Goal: Find specific page/section: Find specific page/section

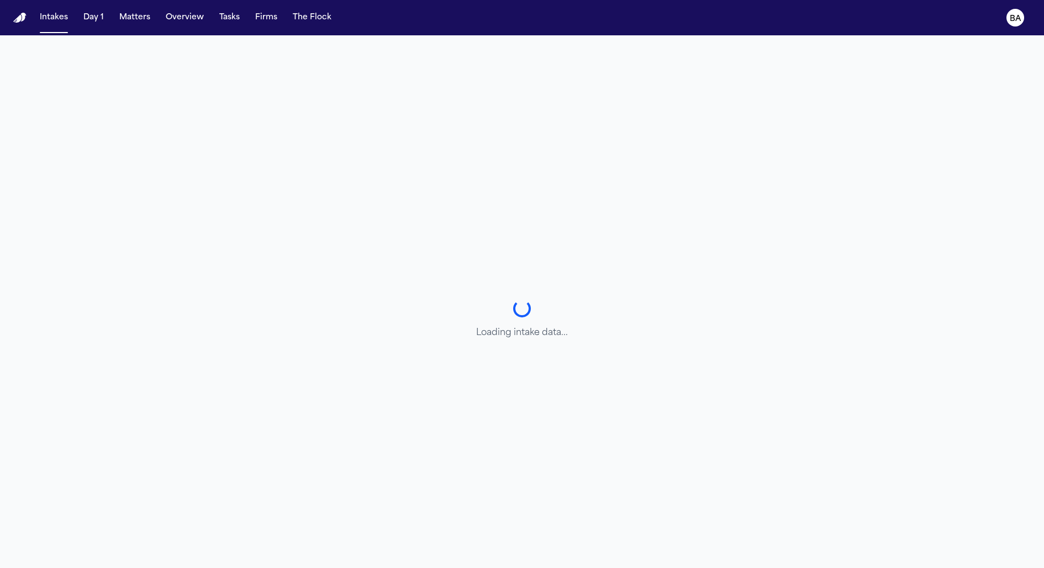
select select "******"
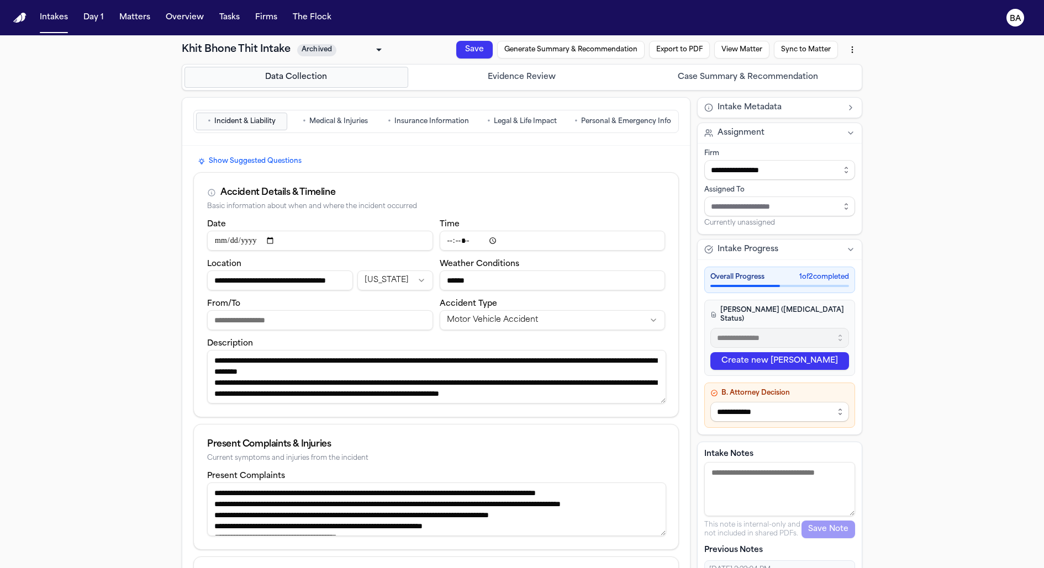
click at [727, 156] on button "View Matter" at bounding box center [699, 179] width 55 height 47
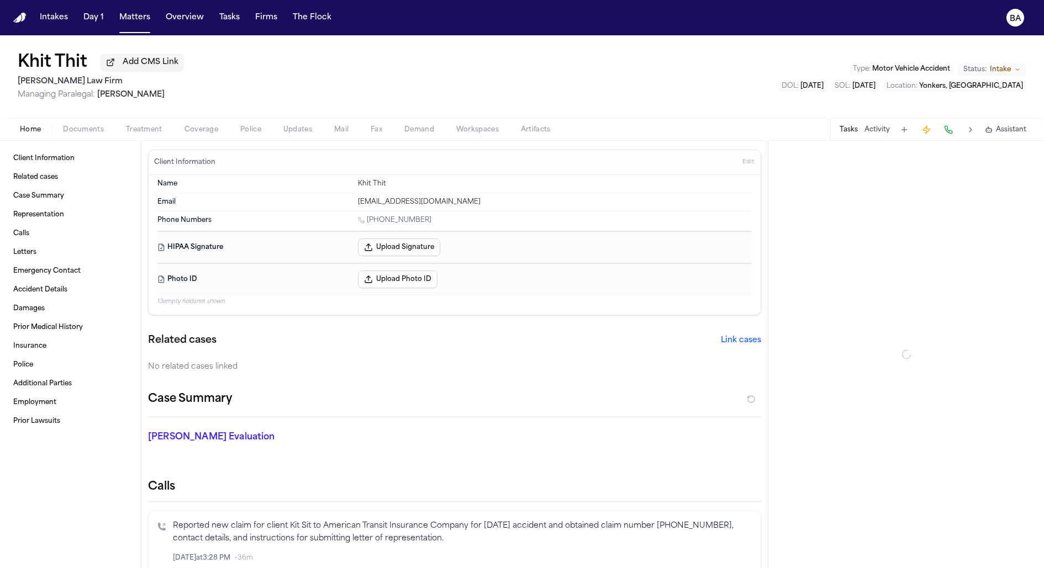
click at [99, 131] on span "Documents" at bounding box center [83, 129] width 41 height 9
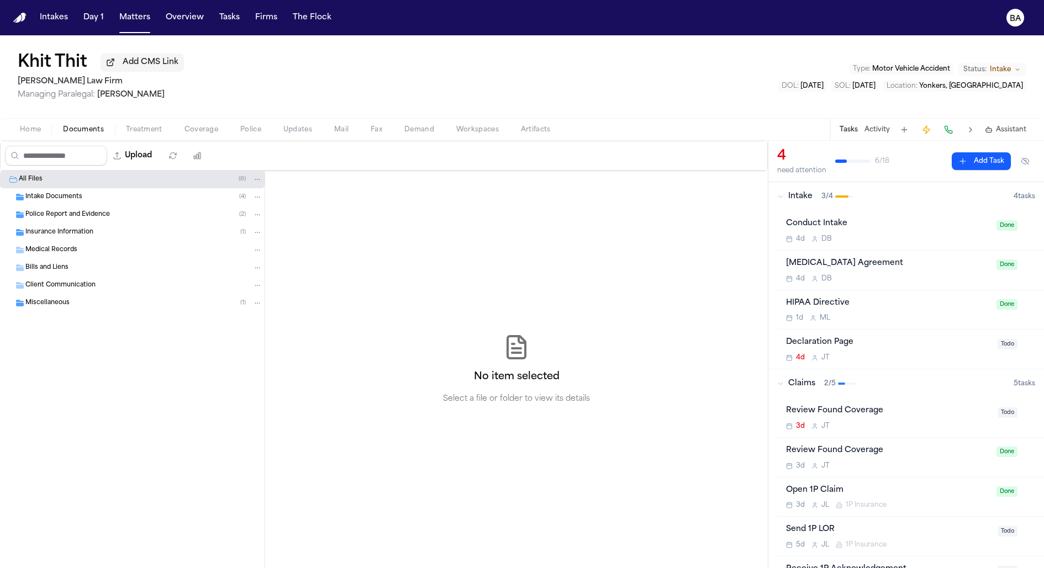
click at [76, 198] on span "Intake Documents" at bounding box center [53, 197] width 57 height 9
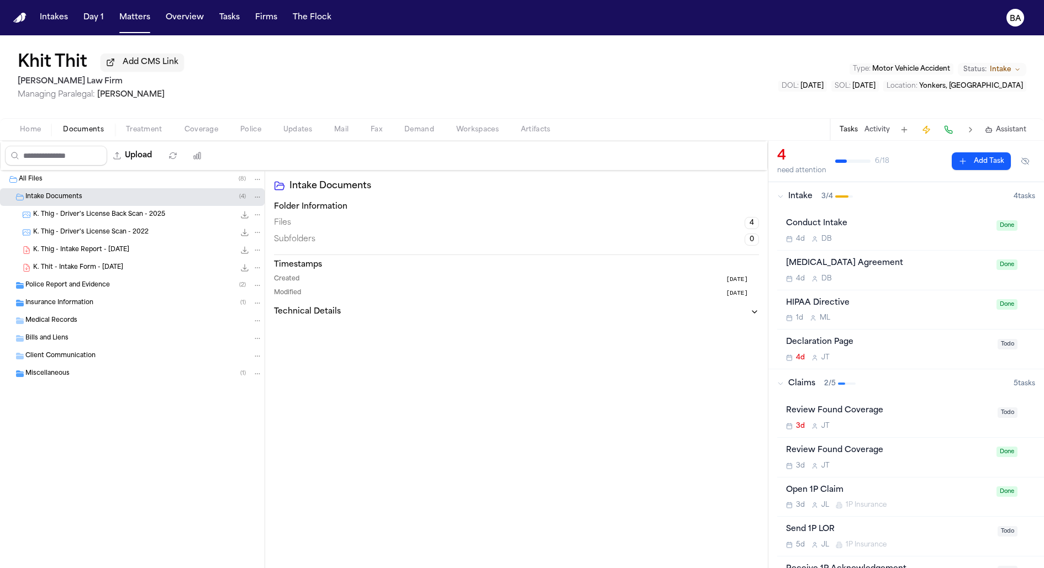
click at [84, 254] on span "K. Thig - Intake Report - [DATE]" at bounding box center [81, 250] width 96 height 9
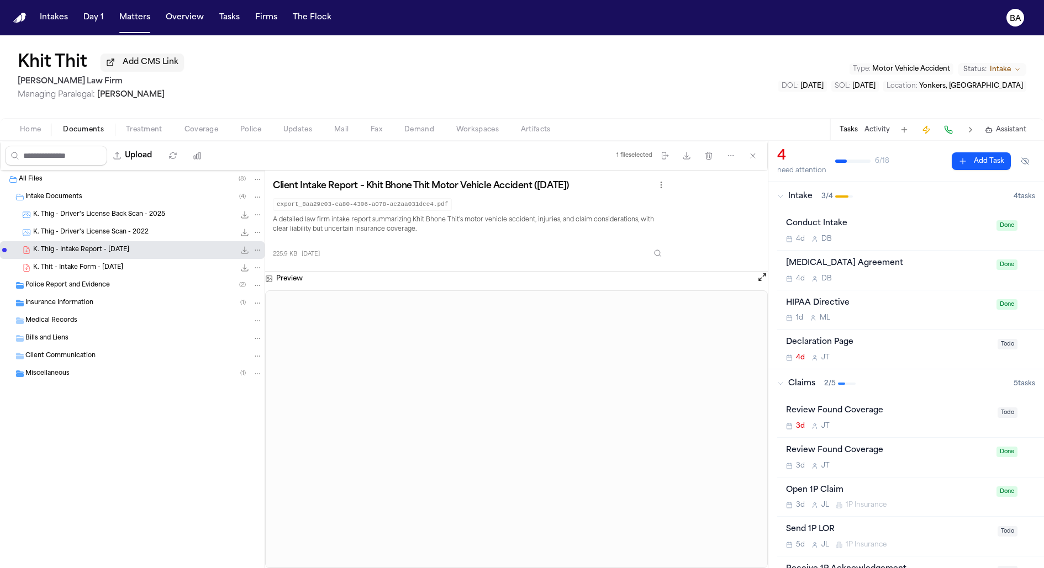
click at [91, 263] on div "K. Thit - Intake Form - [DATE] 225.7 KB • PDF" at bounding box center [132, 268] width 265 height 18
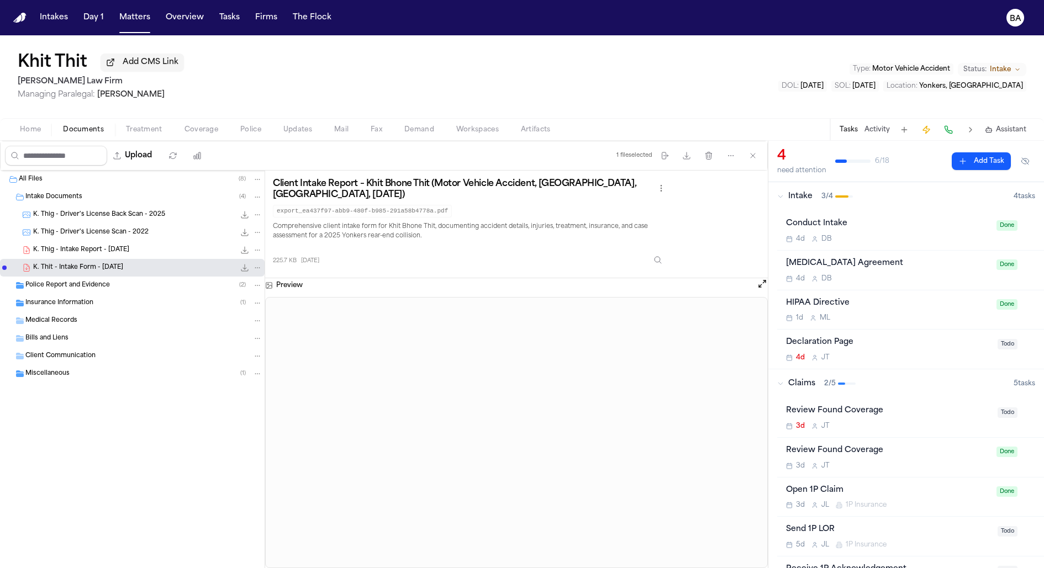
click at [89, 249] on span "K. Thig - Intake Report - [DATE]" at bounding box center [81, 250] width 96 height 9
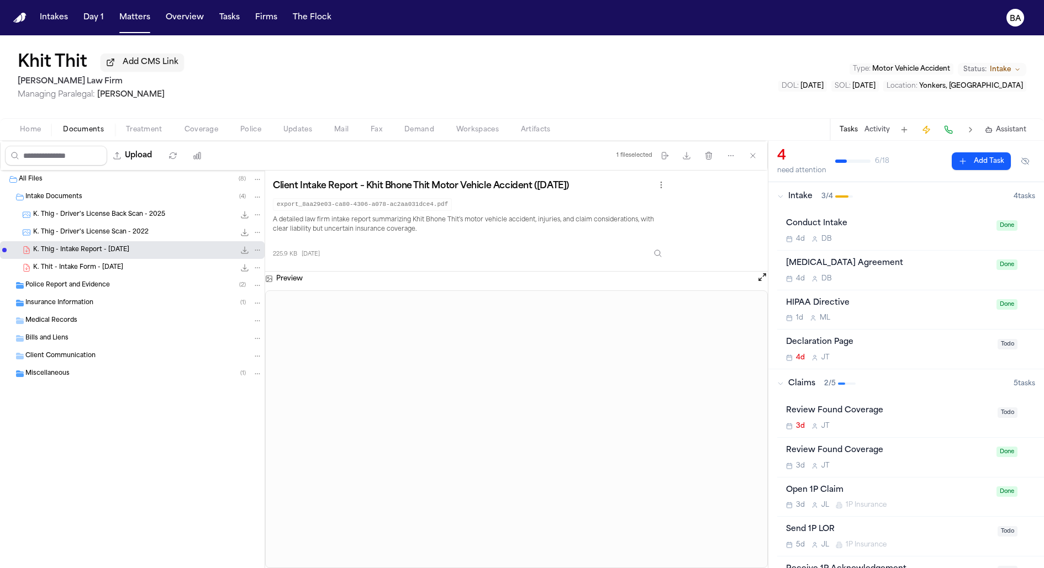
click at [89, 263] on div "K. Thit - Intake Form - [DATE] 225.7 KB • PDF" at bounding box center [147, 267] width 229 height 11
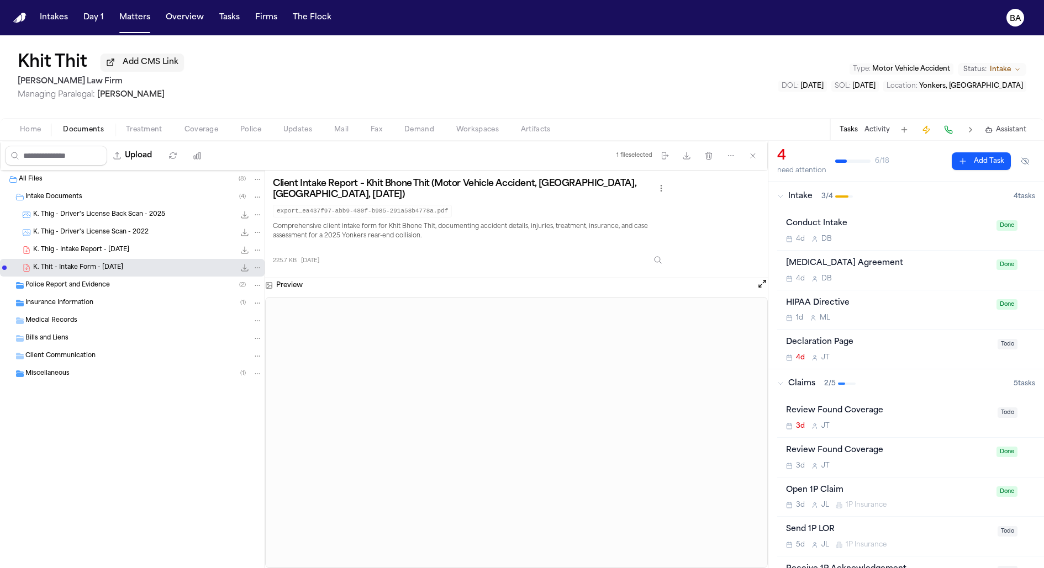
click at [116, 251] on span "K. Thig - Intake Report - [DATE]" at bounding box center [81, 250] width 96 height 9
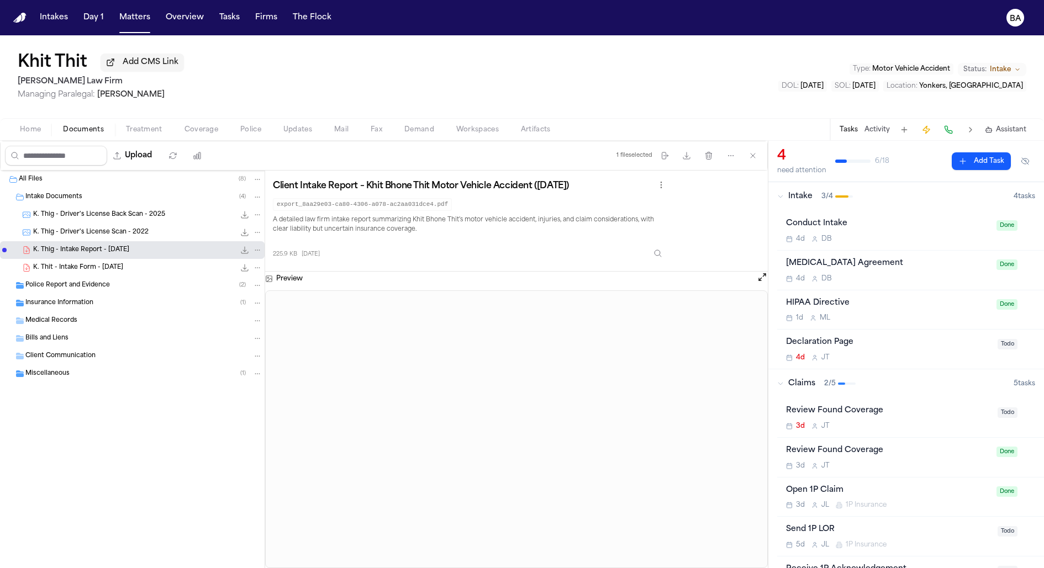
click at [115, 263] on div "K. Thit - Intake Form - [DATE] 225.7 KB • PDF" at bounding box center [147, 267] width 229 height 11
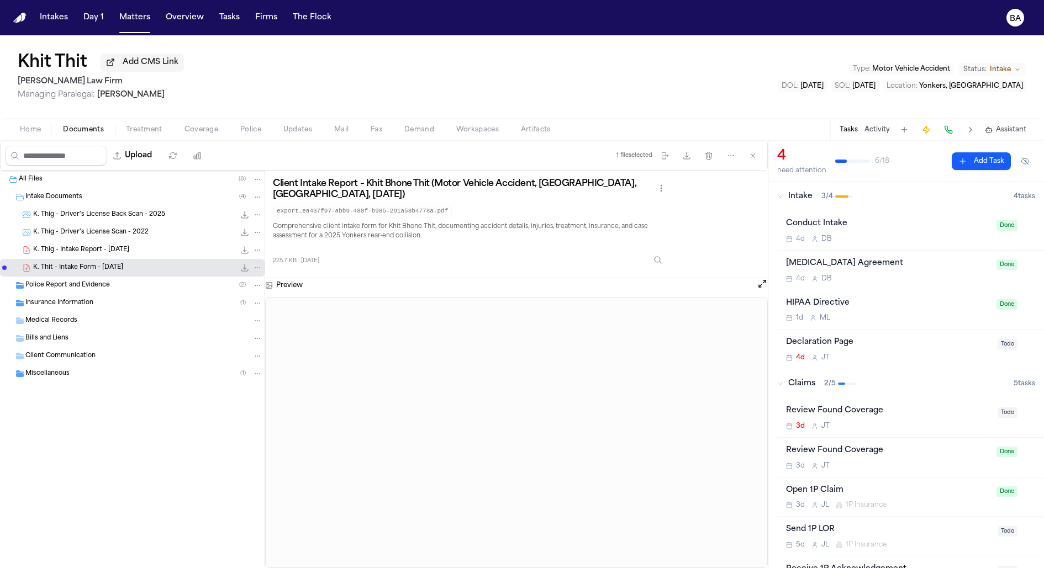
click at [111, 252] on span "K. Thig - Intake Report - [DATE]" at bounding box center [81, 250] width 96 height 9
